Goal: Transaction & Acquisition: Purchase product/service

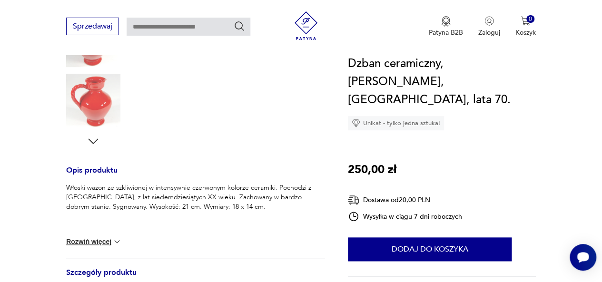
click at [92, 141] on icon "button" at bounding box center [93, 141] width 14 height 14
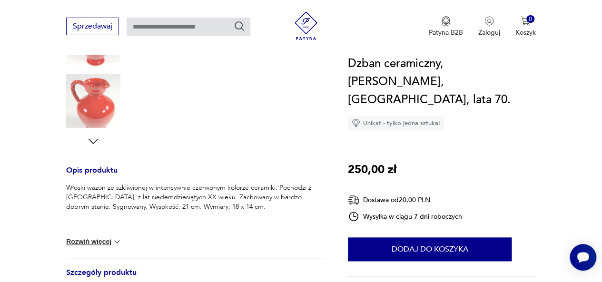
click at [93, 141] on icon "button" at bounding box center [93, 141] width 14 height 14
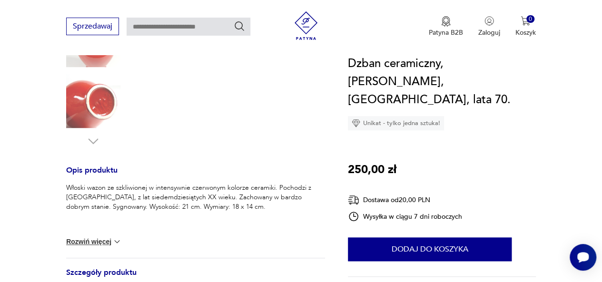
click at [94, 103] on img at bounding box center [93, 101] width 54 height 54
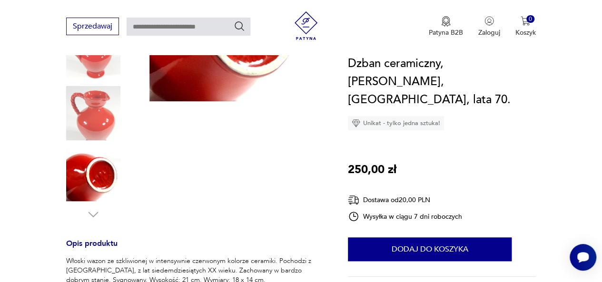
scroll to position [301, 0]
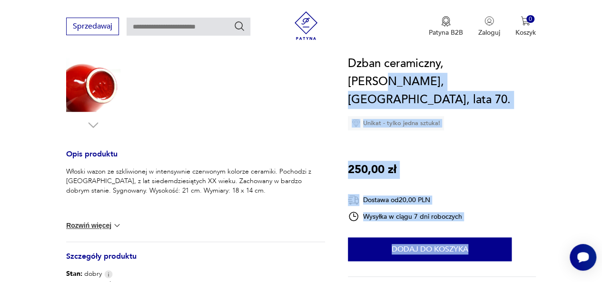
drag, startPoint x: 483, startPoint y: 66, endPoint x: 346, endPoint y: 64, distance: 137.5
click at [346, 64] on section "Opis produktu Włoski wazon ze szkliwionej w intensywnie czerwonym kolorze ceram…" at bounding box center [301, 159] width 602 height 606
click at [433, 86] on h1 "Dzban ceramiczny, [PERSON_NAME], [GEOGRAPHIC_DATA], lata 70." at bounding box center [442, 82] width 188 height 54
